Goal: Task Accomplishment & Management: Use online tool/utility

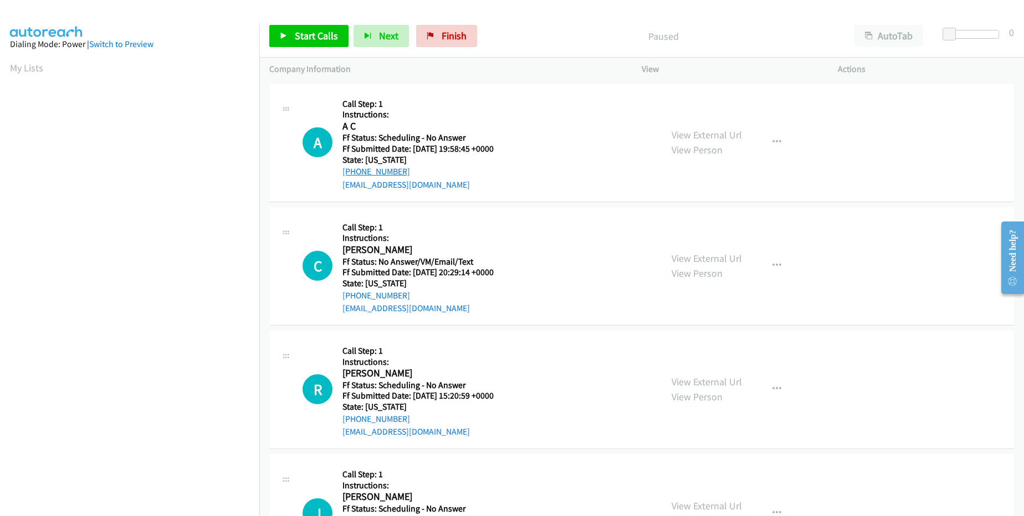
drag, startPoint x: 429, startPoint y: 170, endPoint x: 355, endPoint y: 170, distance: 74.3
click at [355, 170] on div "[PHONE_NUMBER]" at bounding box center [424, 171] width 165 height 13
copy link "[PHONE_NUMBER]"
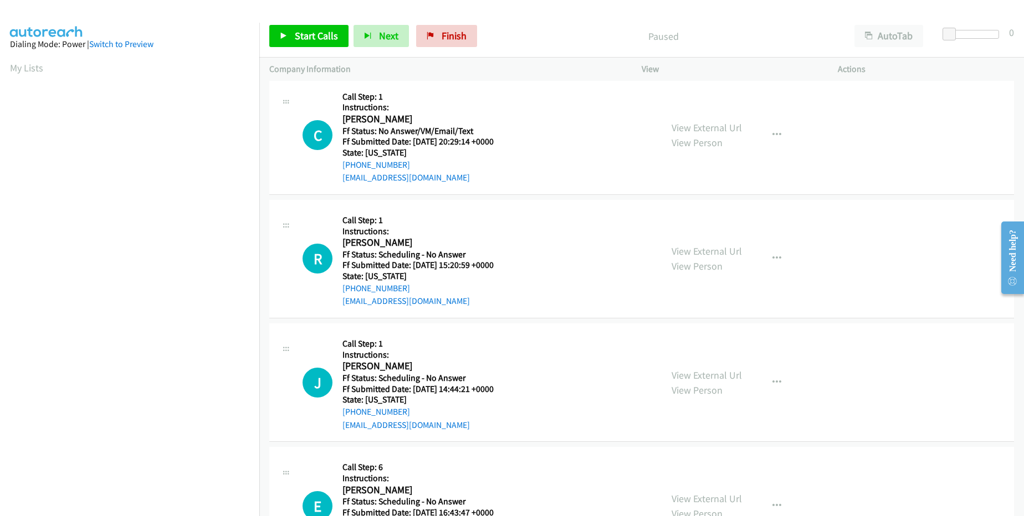
scroll to position [133, 0]
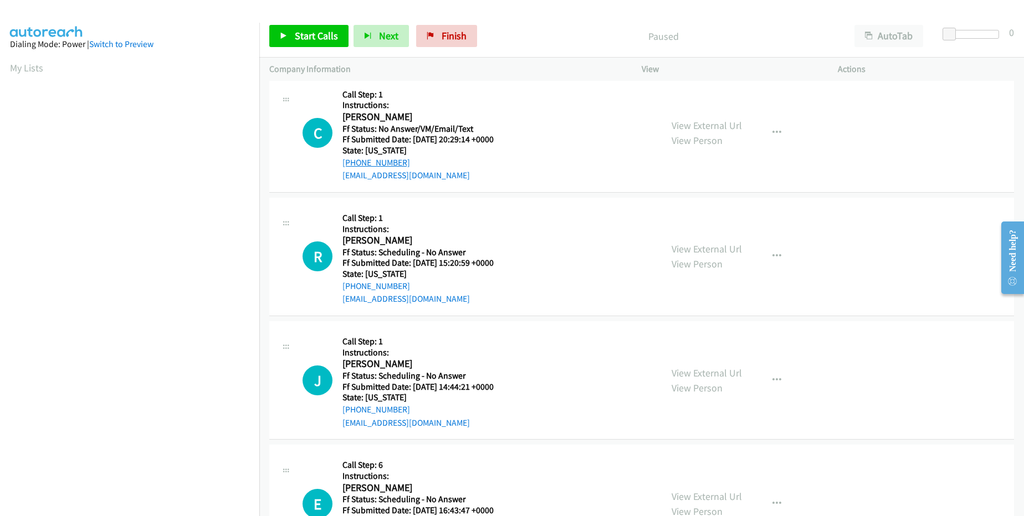
drag, startPoint x: 414, startPoint y: 162, endPoint x: 352, endPoint y: 161, distance: 62.1
click at [352, 161] on div "[PHONE_NUMBER]" at bounding box center [424, 162] width 165 height 13
copy link "[PHONE_NUMBER]"
drag, startPoint x: 414, startPoint y: 282, endPoint x: 354, endPoint y: 284, distance: 60.4
click at [354, 284] on div "[PHONE_NUMBER]" at bounding box center [424, 286] width 165 height 13
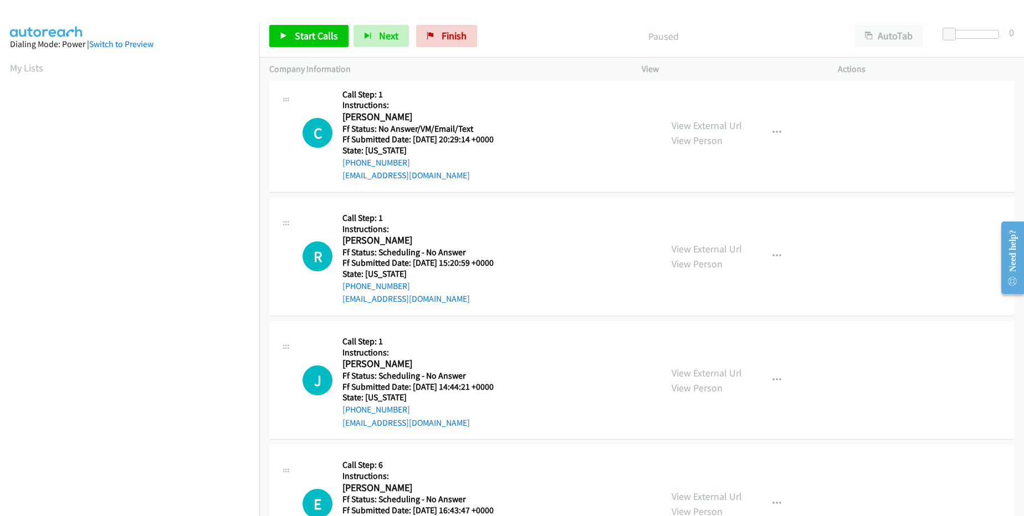
copy link "[PHONE_NUMBER]"
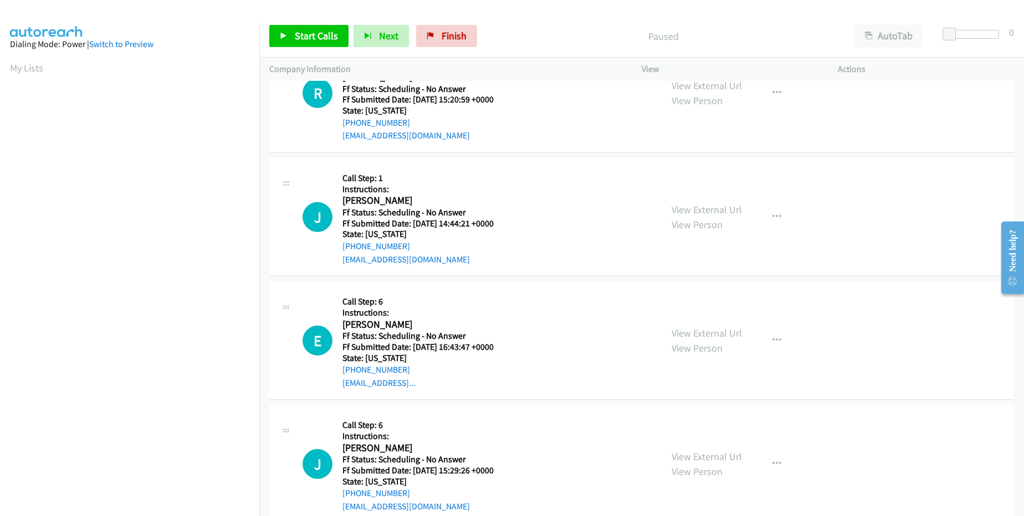
scroll to position [333, 0]
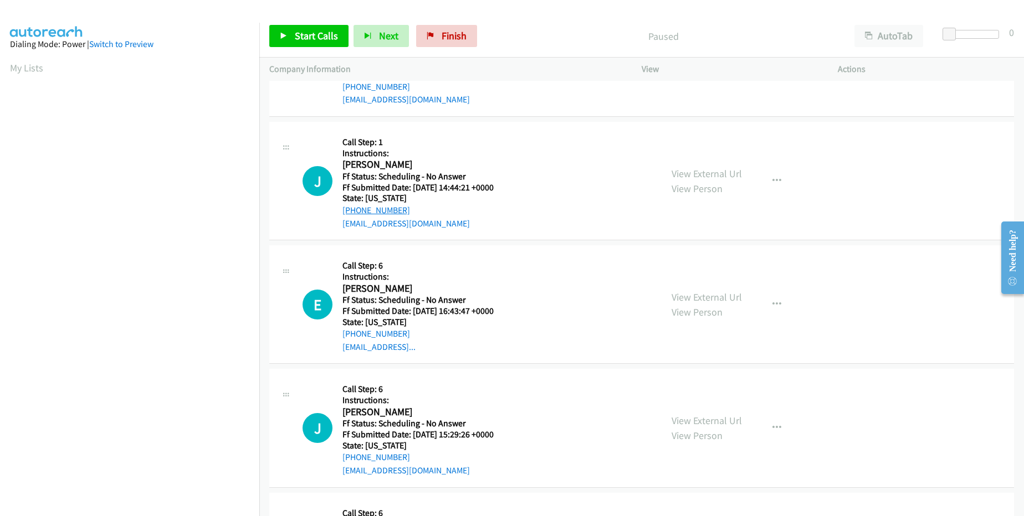
drag, startPoint x: 410, startPoint y: 204, endPoint x: 354, endPoint y: 207, distance: 55.5
click at [354, 207] on div "[PHONE_NUMBER]" at bounding box center [424, 210] width 165 height 13
copy link "[PHONE_NUMBER]"
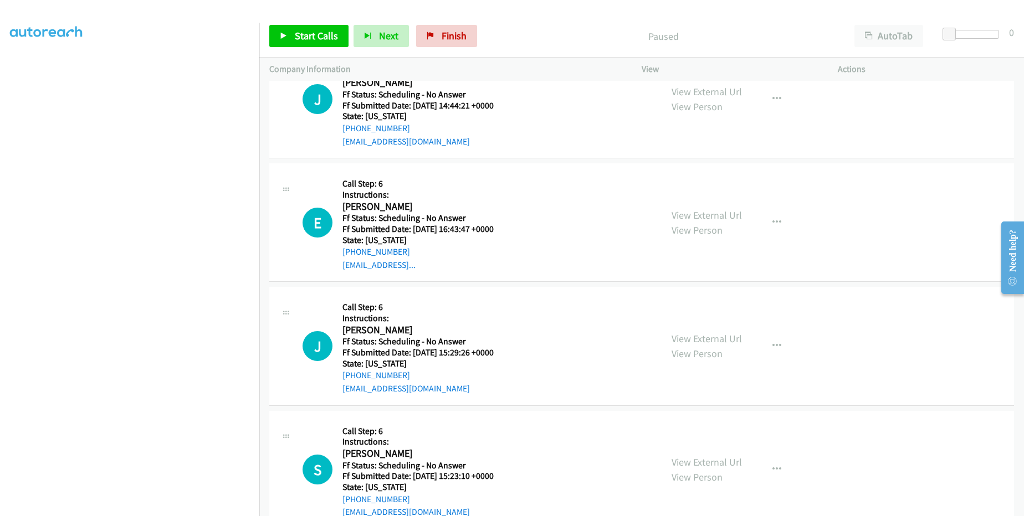
scroll to position [466, 0]
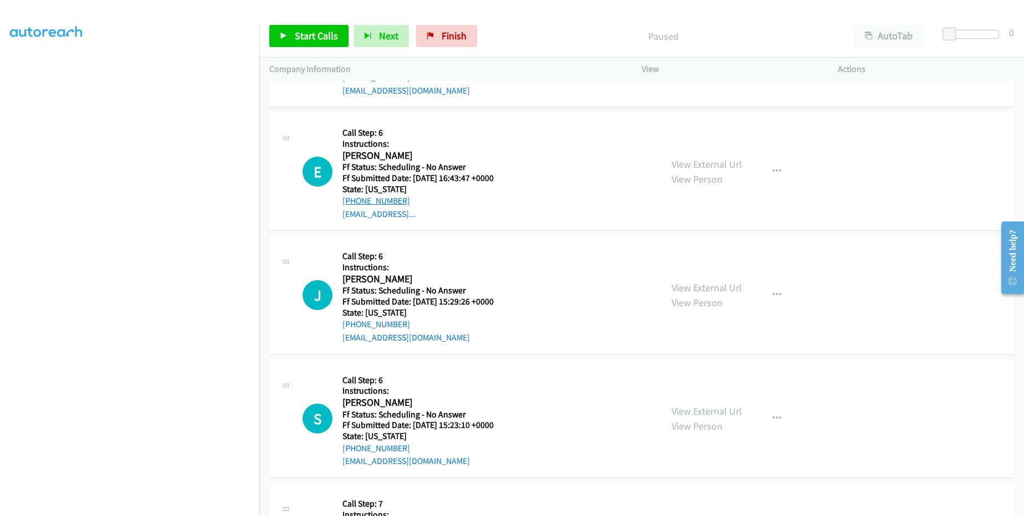
drag, startPoint x: 411, startPoint y: 200, endPoint x: 354, endPoint y: 199, distance: 56.5
click at [354, 199] on div "[PHONE_NUMBER]" at bounding box center [424, 201] width 165 height 13
copy link "[PHONE_NUMBER]"
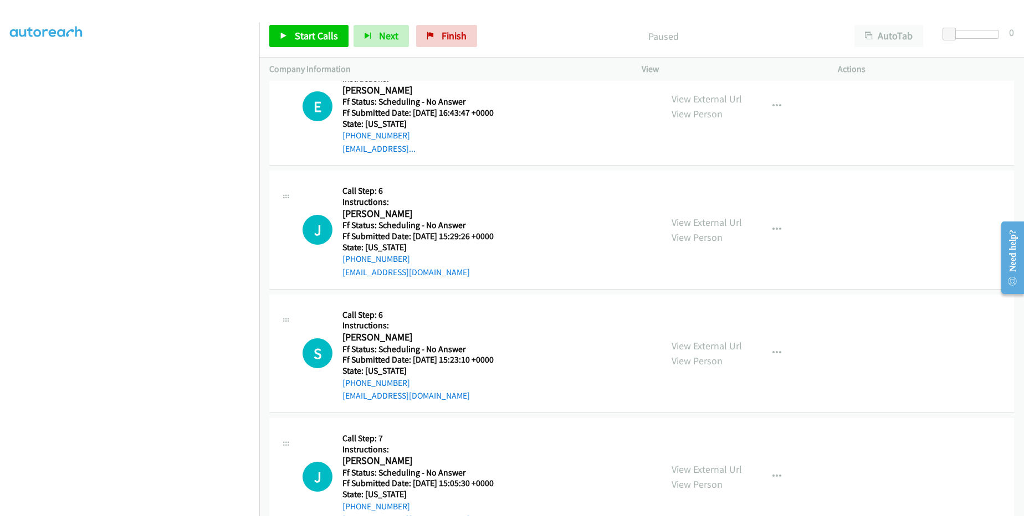
scroll to position [532, 0]
drag, startPoint x: 412, startPoint y: 262, endPoint x: 354, endPoint y: 258, distance: 58.3
click at [354, 258] on div "[PHONE_NUMBER]" at bounding box center [424, 258] width 165 height 13
copy link "[PHONE_NUMBER]"
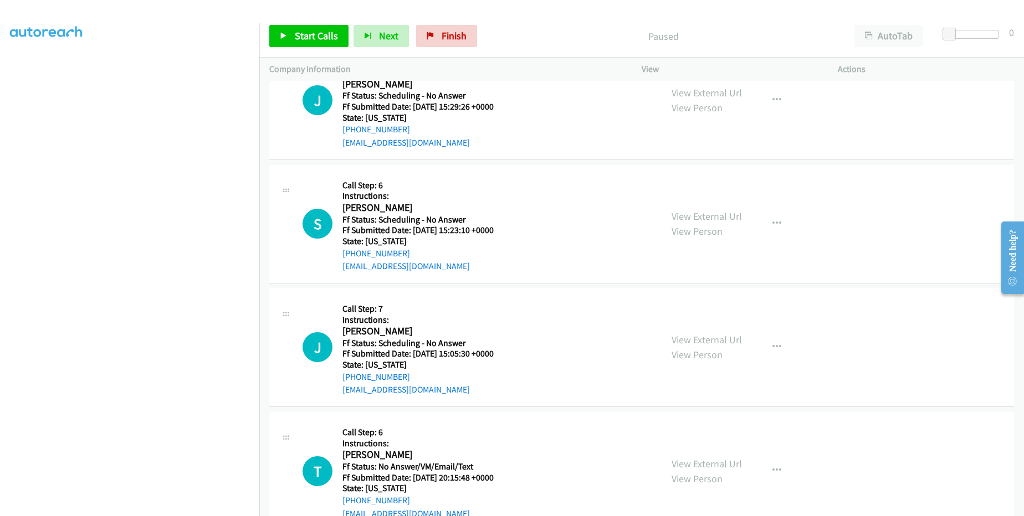
scroll to position [665, 0]
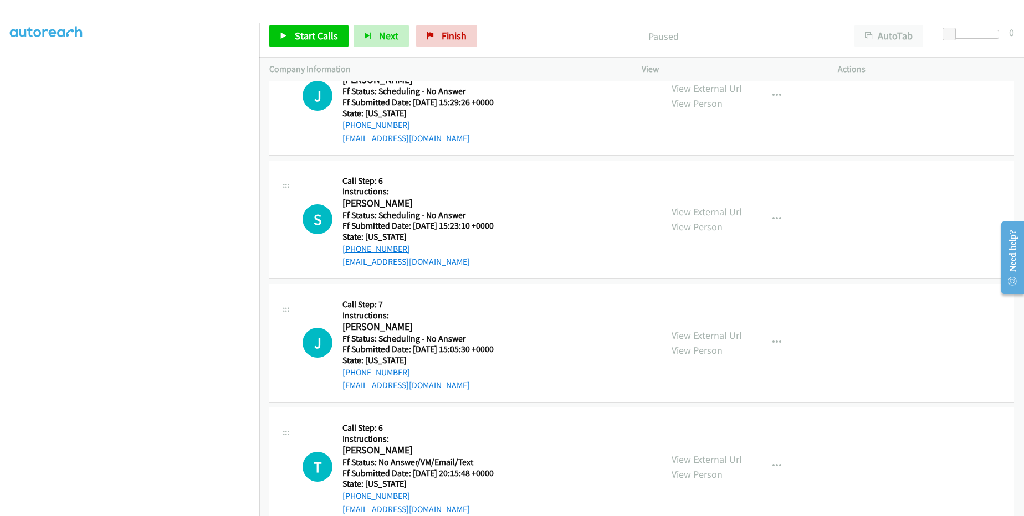
drag, startPoint x: 409, startPoint y: 246, endPoint x: 352, endPoint y: 248, distance: 56.6
click at [352, 248] on div "[PHONE_NUMBER]" at bounding box center [424, 249] width 165 height 13
copy link "[PHONE_NUMBER]"
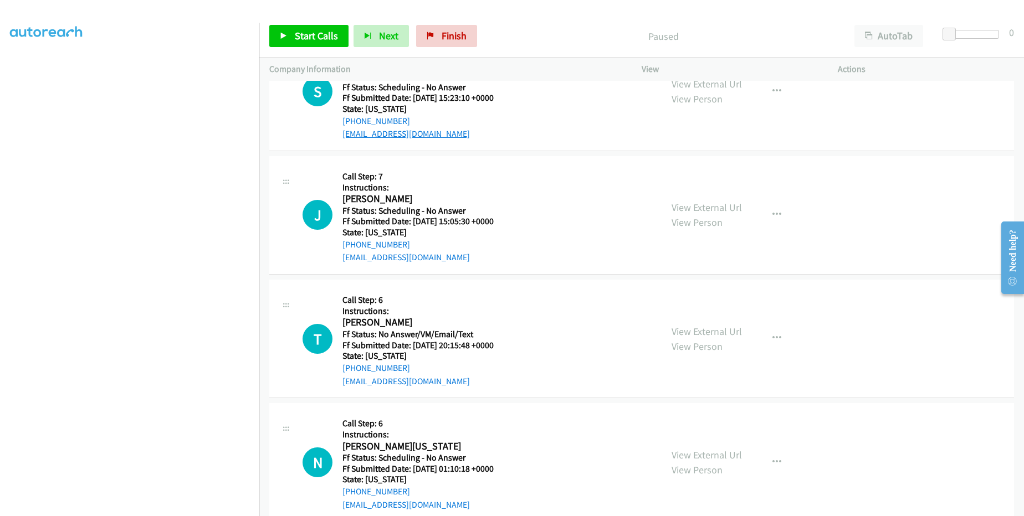
scroll to position [865, 0]
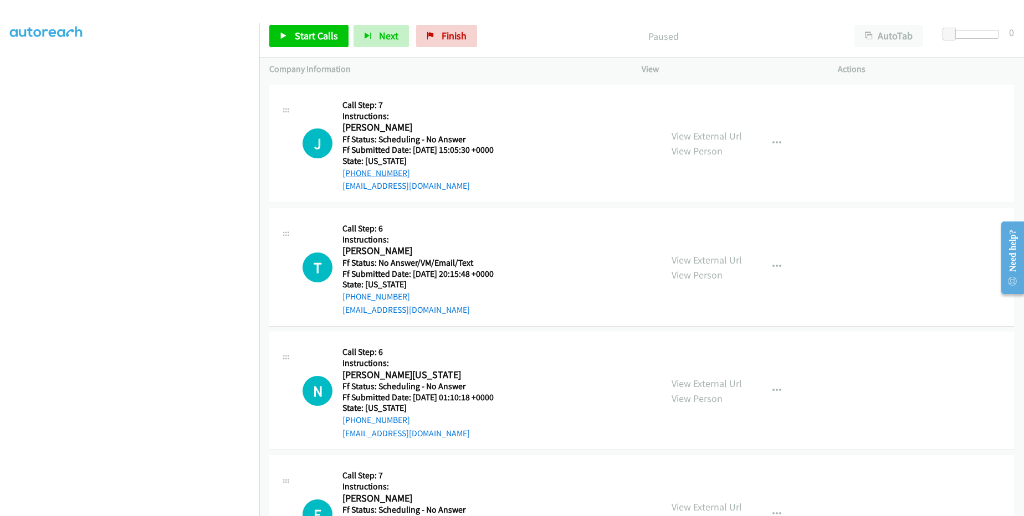
drag, startPoint x: 408, startPoint y: 167, endPoint x: 354, endPoint y: 171, distance: 55.0
click at [354, 171] on div "[PHONE_NUMBER]" at bounding box center [424, 173] width 165 height 13
copy link "[PHONE_NUMBER]"
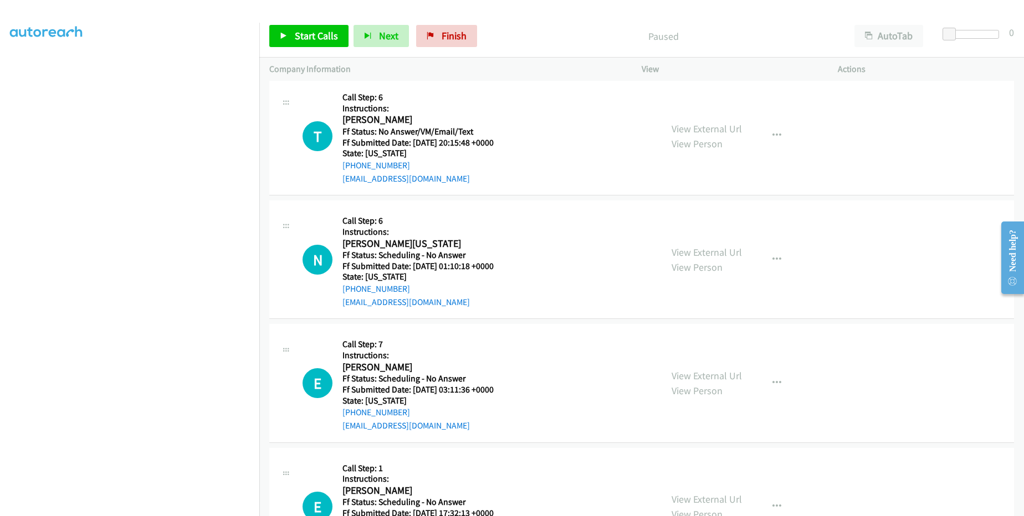
scroll to position [998, 0]
drag, startPoint x: 410, startPoint y: 162, endPoint x: 349, endPoint y: 162, distance: 60.4
click at [349, 162] on div "[PHONE_NUMBER]" at bounding box center [424, 163] width 165 height 13
copy link "[PHONE_NUMBER]"
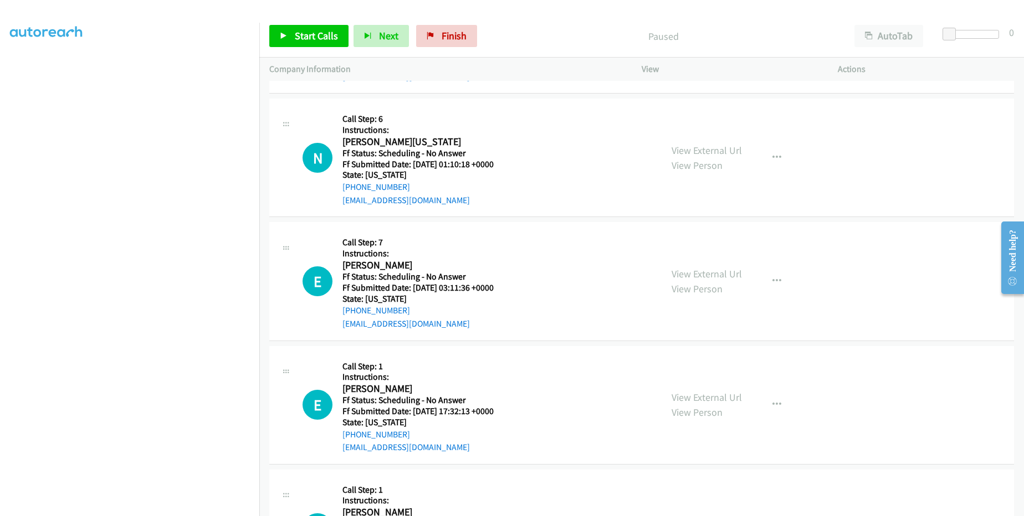
scroll to position [1131, 0]
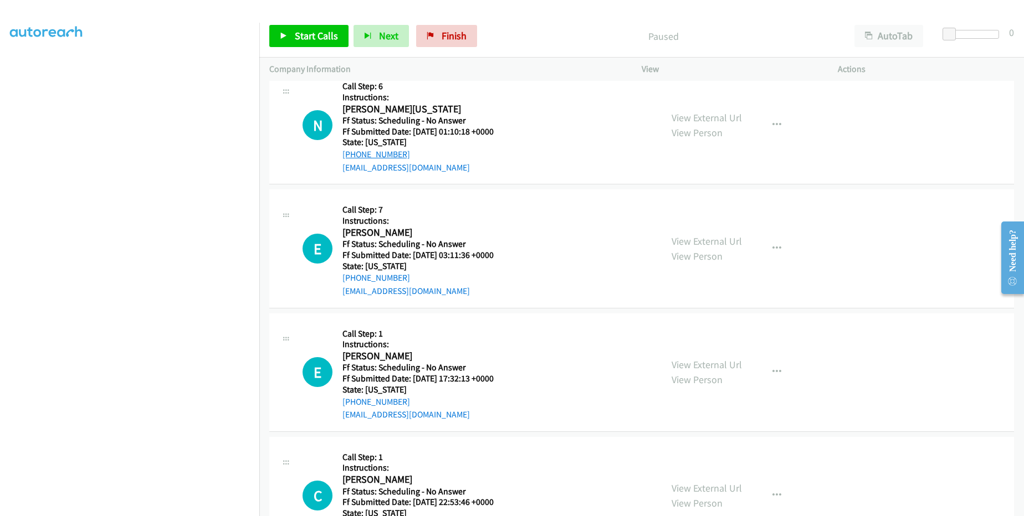
drag, startPoint x: 425, startPoint y: 151, endPoint x: 350, endPoint y: 155, distance: 74.9
click at [350, 155] on div "[PHONE_NUMBER]" at bounding box center [424, 154] width 165 height 13
copy link "[PHONE_NUMBER]"
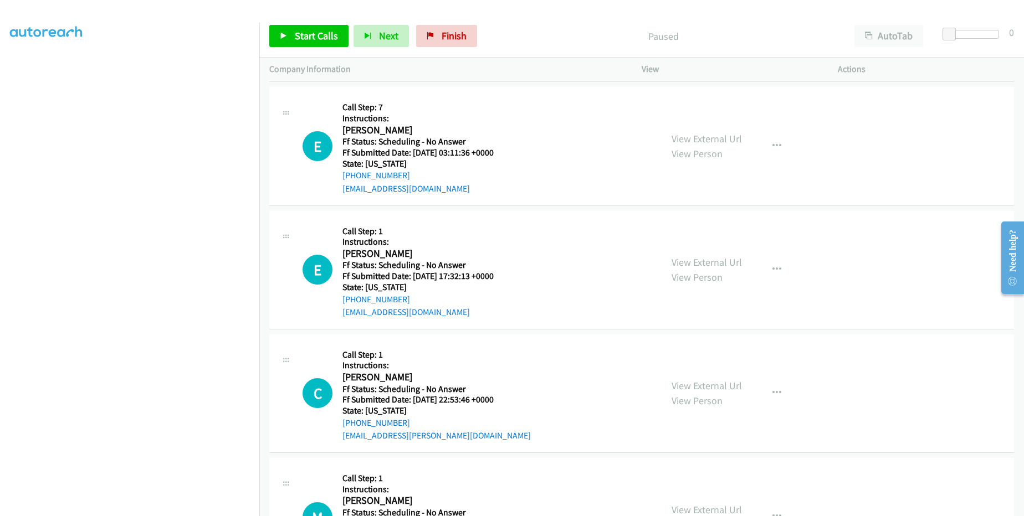
scroll to position [1264, 0]
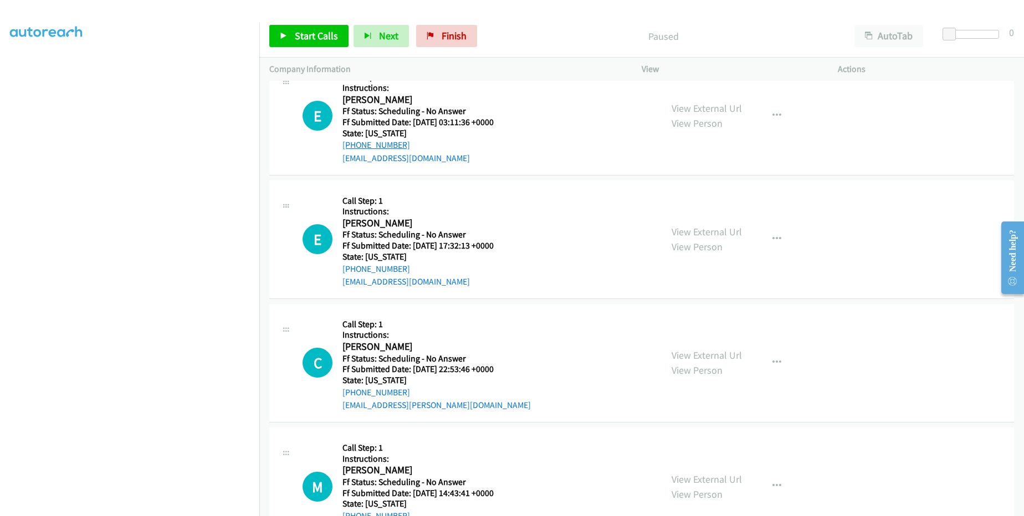
drag, startPoint x: 417, startPoint y: 147, endPoint x: 352, endPoint y: 145, distance: 64.9
click at [352, 145] on div "[PHONE_NUMBER]" at bounding box center [424, 145] width 165 height 13
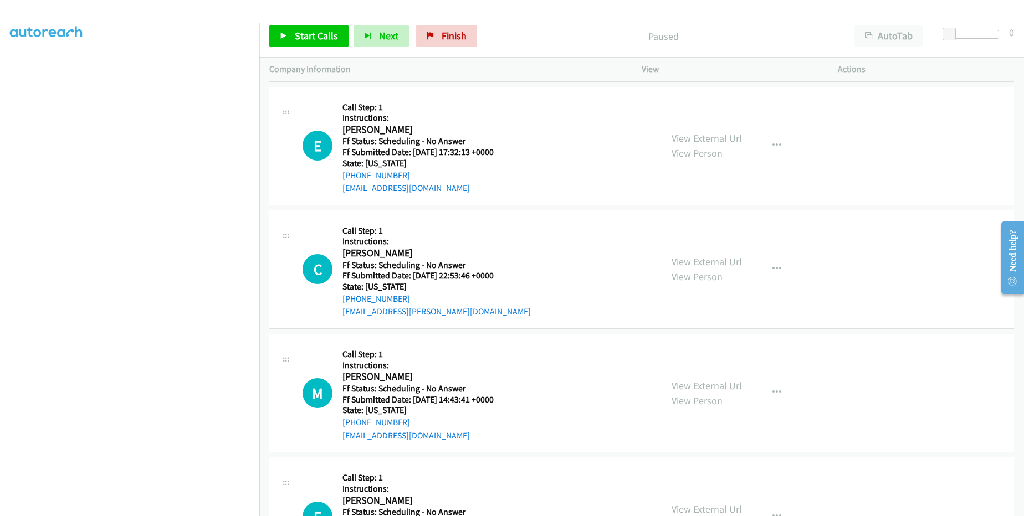
scroll to position [1397, 0]
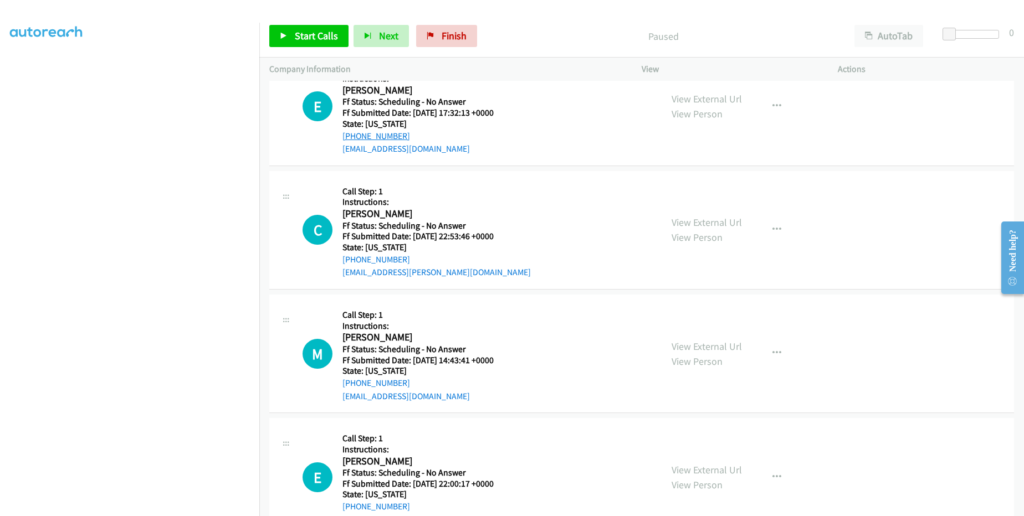
drag, startPoint x: 405, startPoint y: 134, endPoint x: 352, endPoint y: 132, distance: 53.2
click at [352, 132] on div "[PHONE_NUMBER]" at bounding box center [424, 136] width 165 height 13
